Goal: Check status: Check status

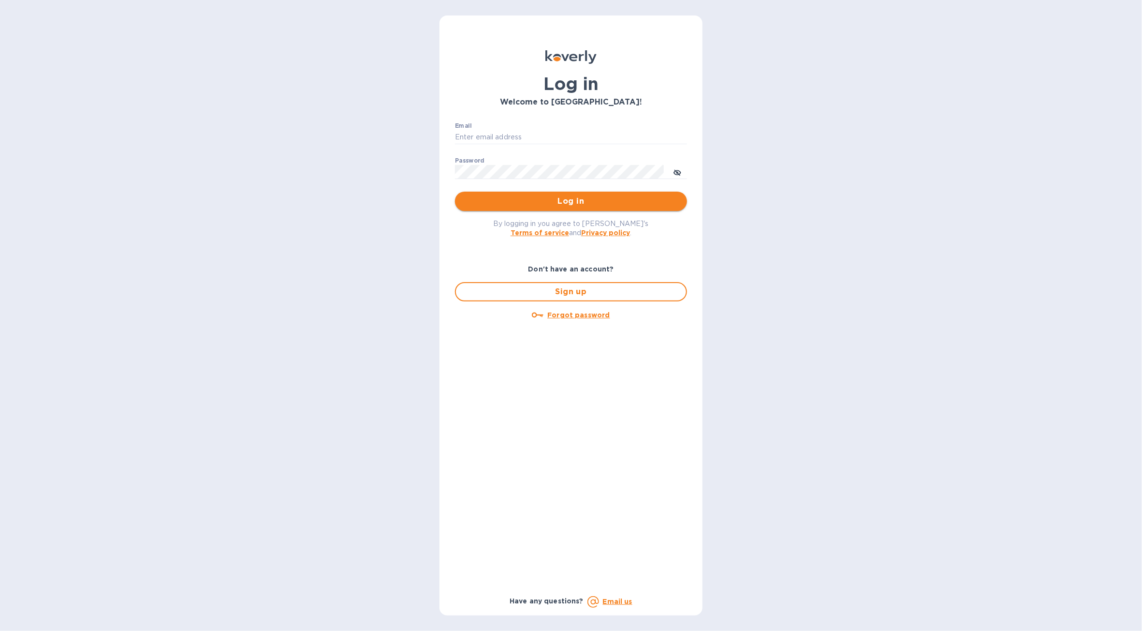
type input "b@[DOMAIN_NAME]"
click at [553, 192] on button "Log in" at bounding box center [571, 200] width 232 height 19
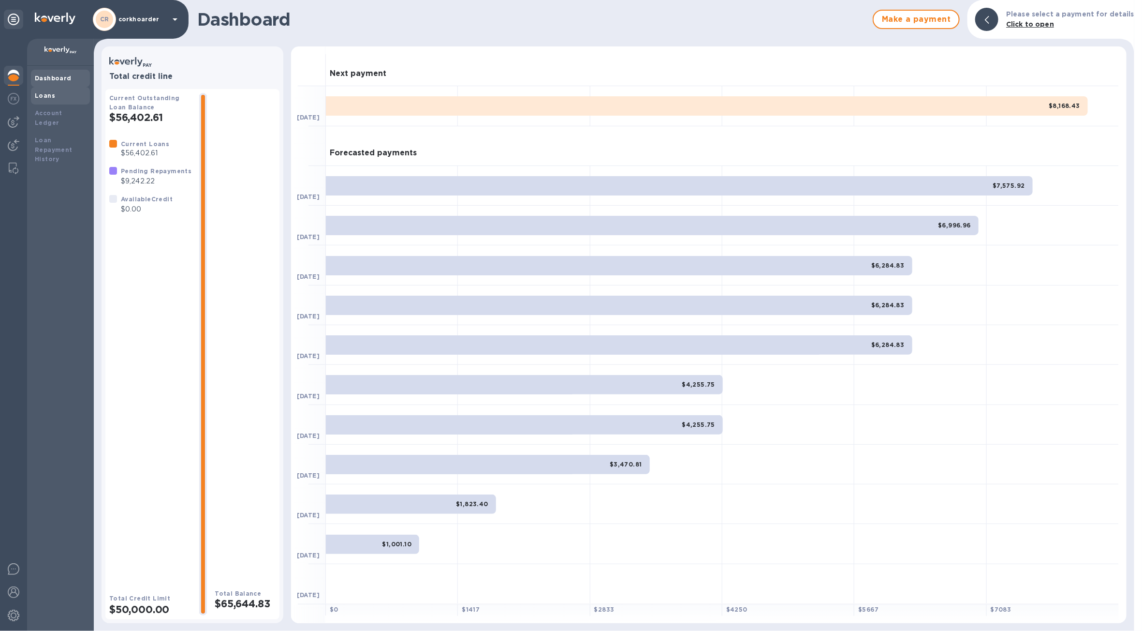
click at [48, 93] on b "Loans" at bounding box center [45, 95] width 20 height 7
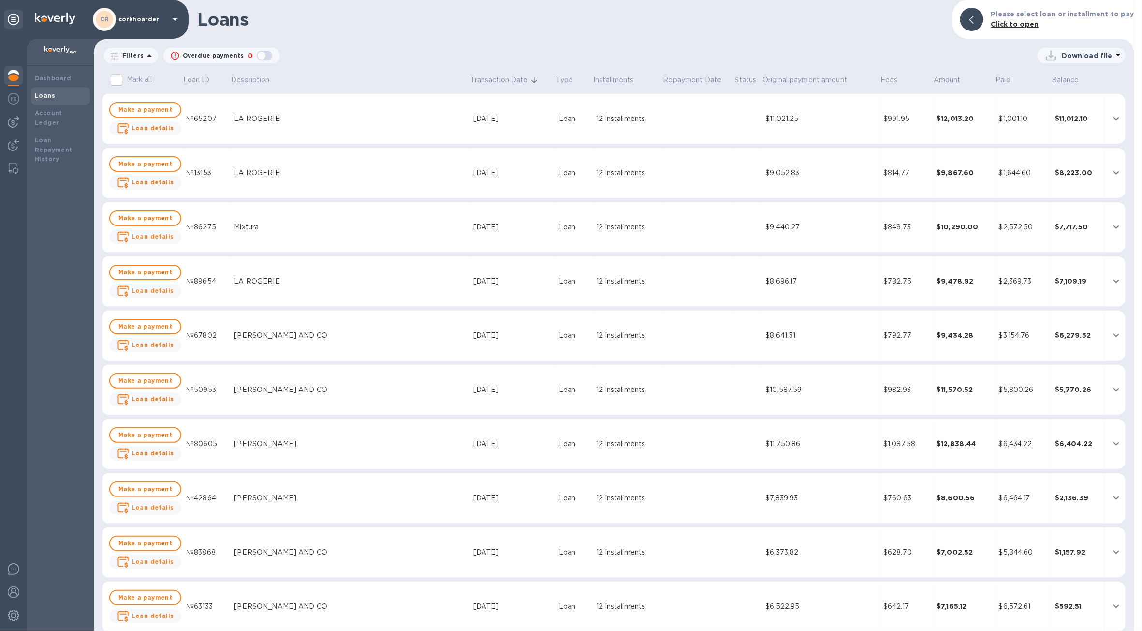
click at [21, 71] on div at bounding box center [13, 76] width 19 height 21
